Goal: Transaction & Acquisition: Purchase product/service

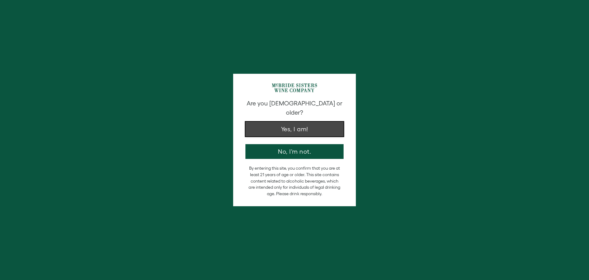
click at [331, 126] on button "Yes, I am!" at bounding box center [294, 129] width 98 height 15
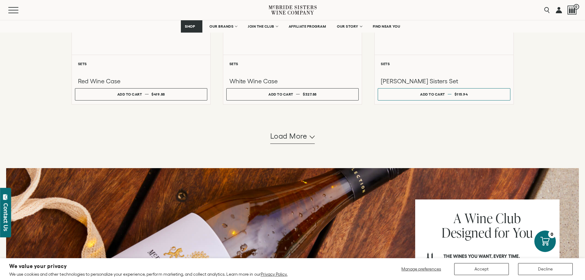
scroll to position [583, 0]
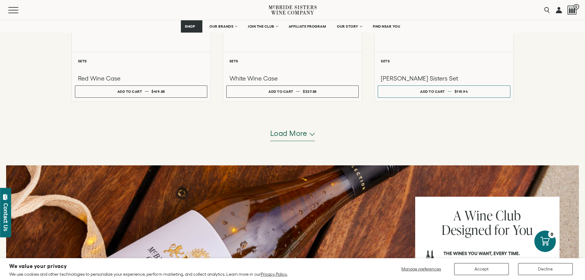
click at [278, 137] on span "Load more" at bounding box center [288, 133] width 37 height 10
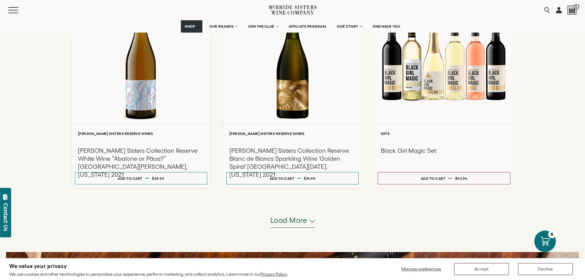
scroll to position [1135, 0]
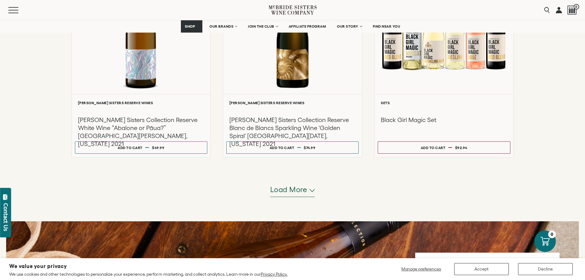
click at [298, 191] on span "Load more" at bounding box center [288, 189] width 37 height 10
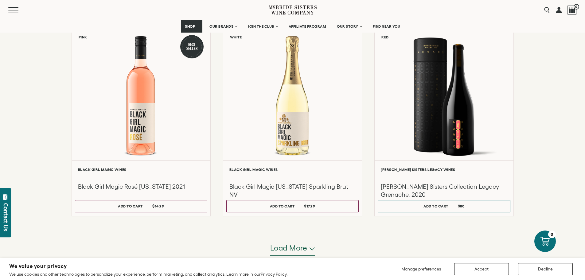
scroll to position [1596, 0]
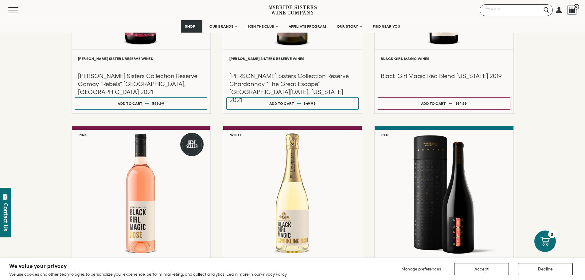
click at [546, 9] on input "Search" at bounding box center [515, 10] width 73 height 12
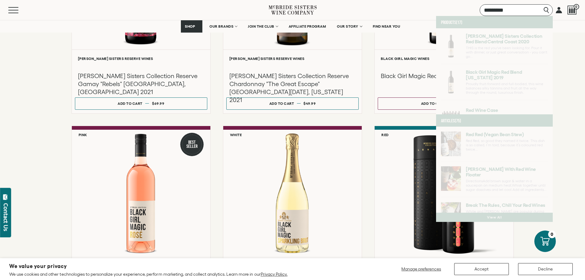
type input "*********"
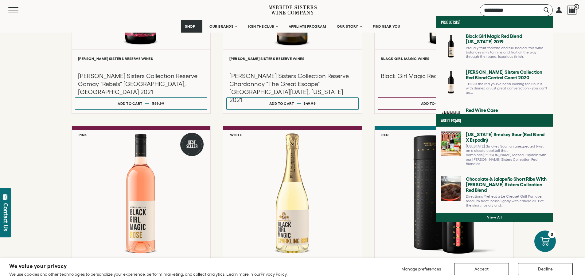
click at [545, 10] on input "*********" at bounding box center [515, 10] width 73 height 12
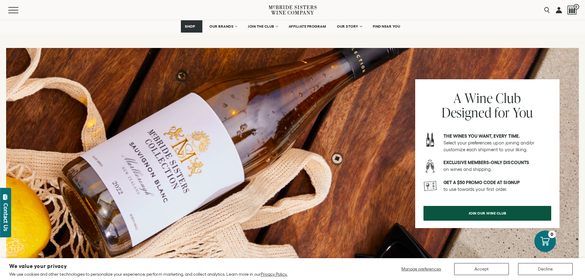
scroll to position [1933, 0]
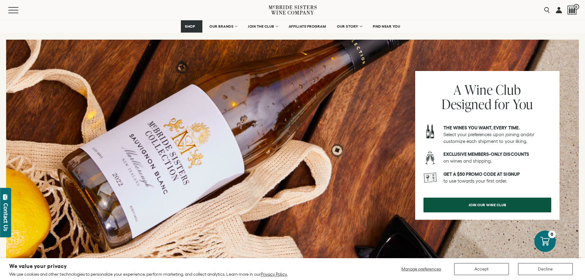
click at [454, 25] on nav "SHOP Sets Reds Whites [GEOGRAPHIC_DATA] Sparkling All Wines OUR BRANDS [PERSON_…" at bounding box center [292, 26] width 585 height 12
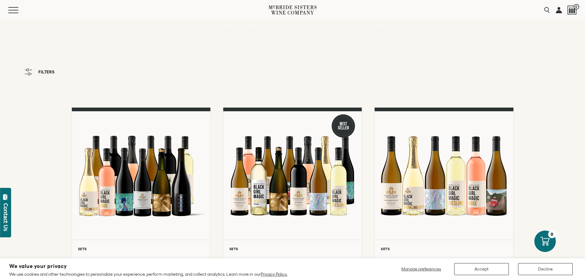
scroll to position [0, 0]
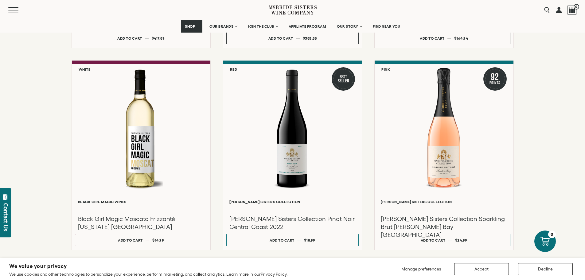
scroll to position [338, 0]
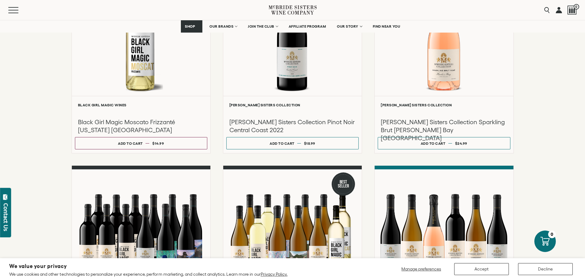
drag, startPoint x: 22, startPoint y: 63, endPoint x: 50, endPoint y: 56, distance: 28.9
